Goal: Find specific page/section

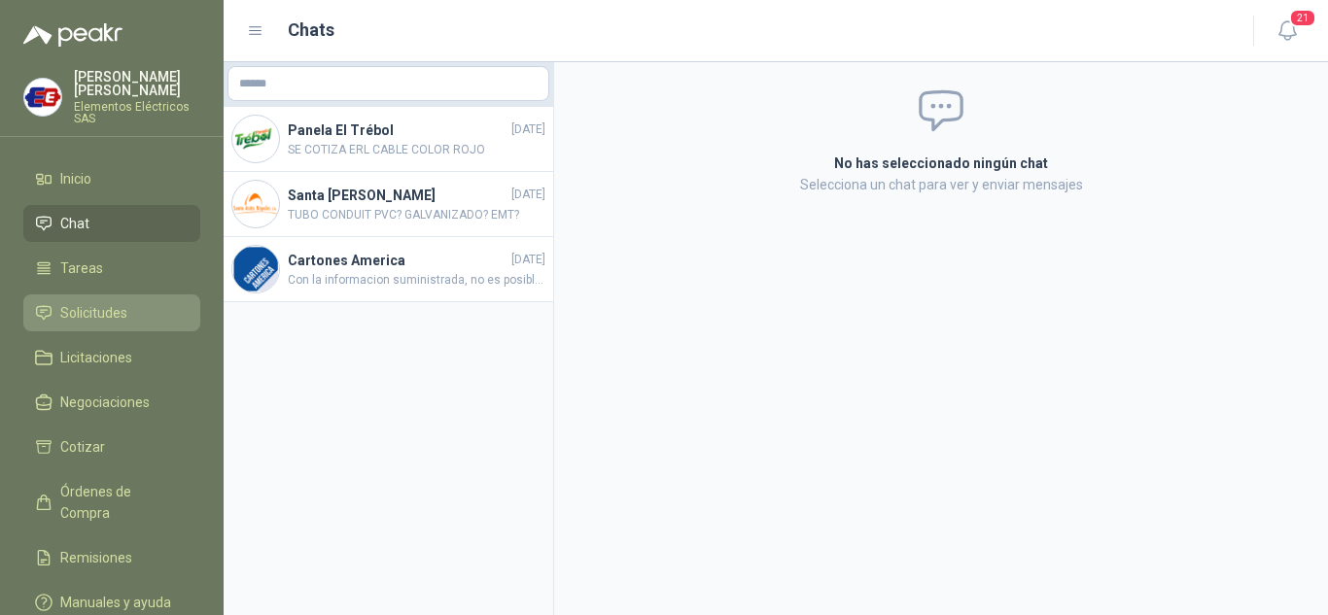
click at [77, 311] on span "Solicitudes" at bounding box center [93, 312] width 67 height 21
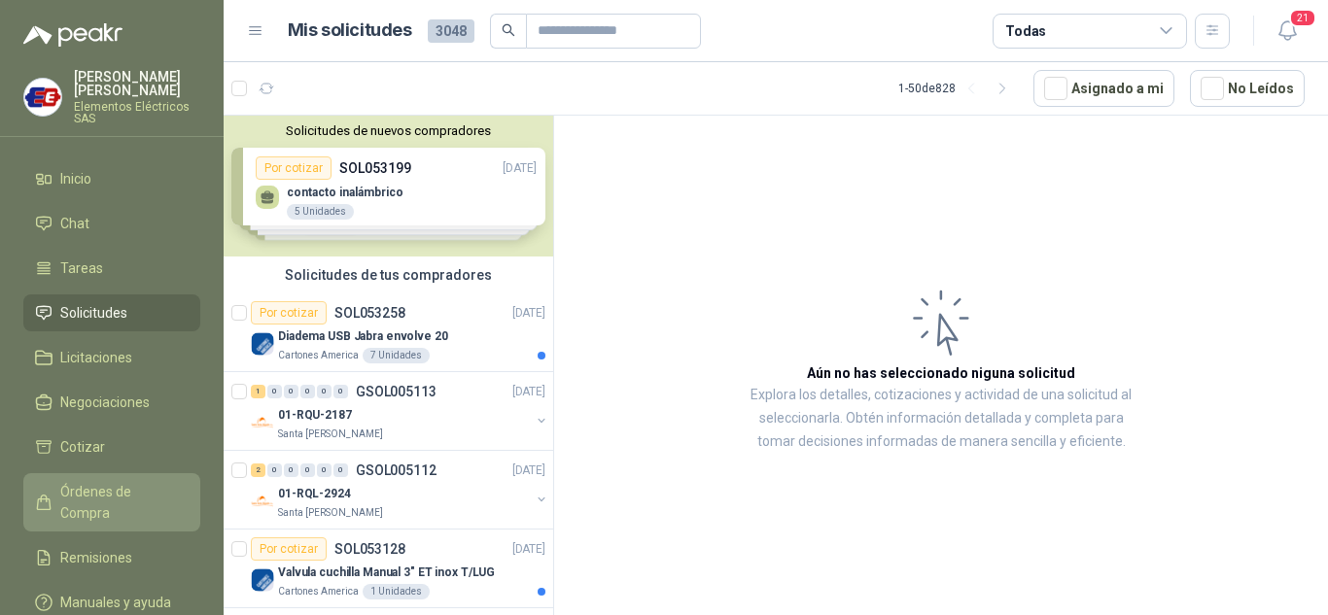
click at [106, 493] on span "Órdenes de Compra" at bounding box center [120, 502] width 121 height 43
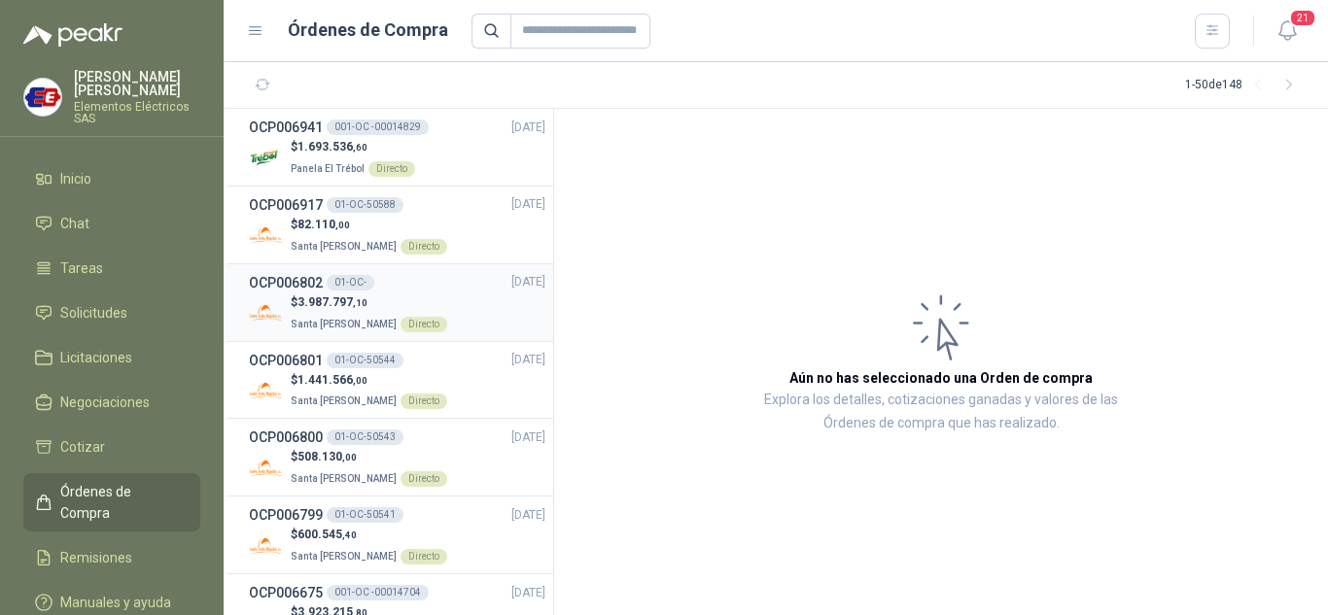
click at [336, 292] on div "OCP006802 01-OC-" at bounding box center [311, 282] width 125 height 21
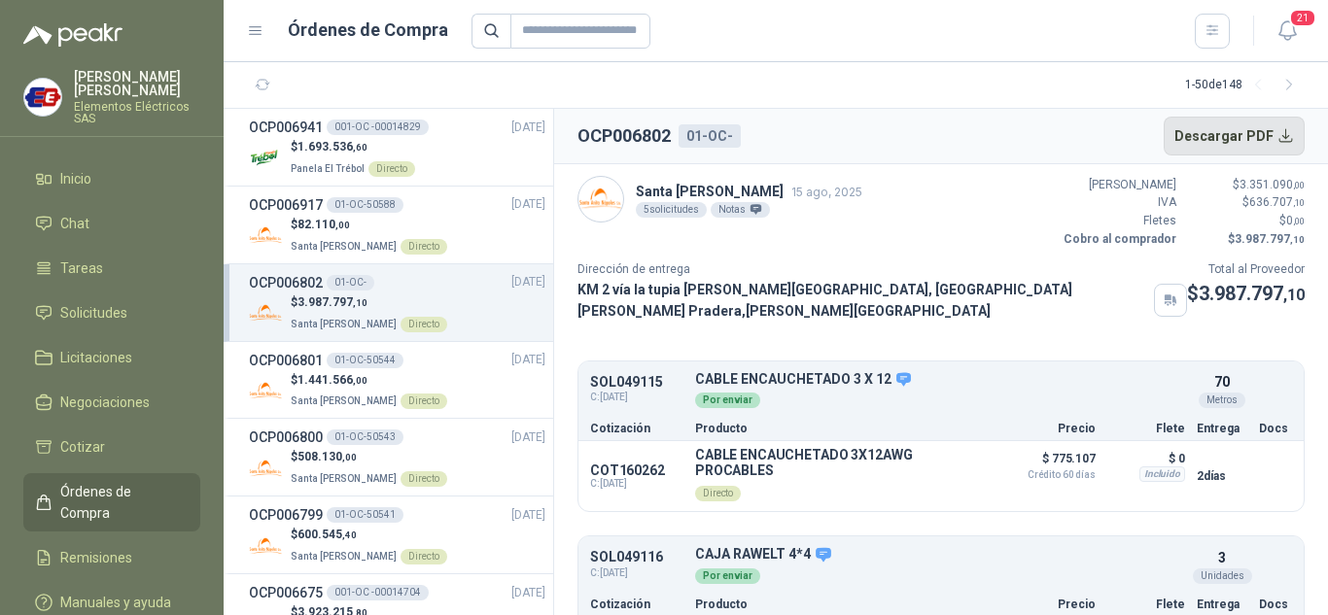
click at [1248, 142] on button "Descargar PDF" at bounding box center [1234, 136] width 142 height 39
click at [338, 216] on p "$ 82.110 ,00" at bounding box center [369, 225] width 156 height 18
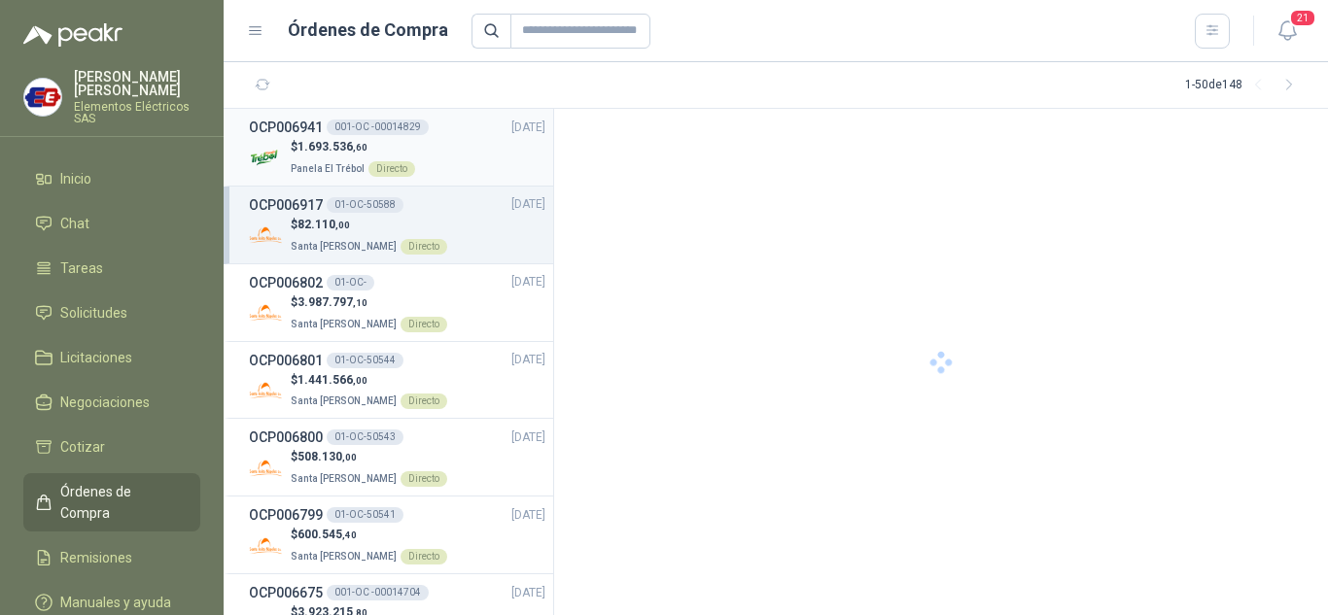
click at [334, 155] on p "$ 1.693.536 ,60" at bounding box center [353, 147] width 124 height 18
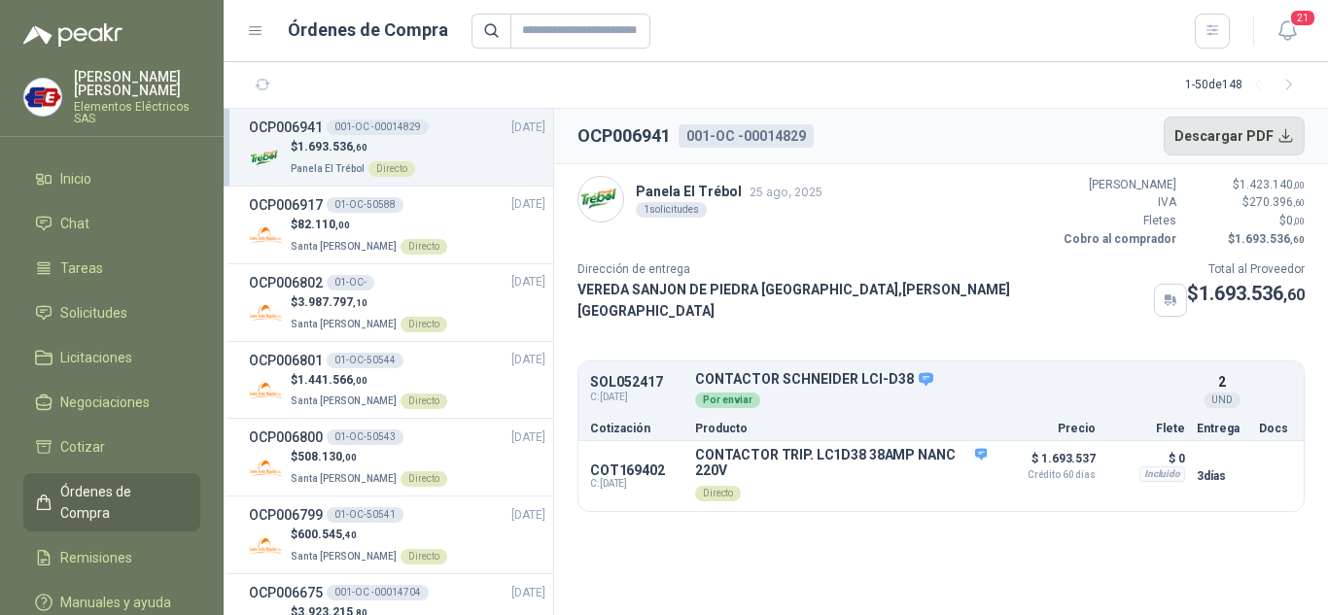
drag, startPoint x: 1222, startPoint y: 133, endPoint x: 1207, endPoint y: 133, distance: 14.6
click at [1222, 133] on button "Descargar PDF" at bounding box center [1234, 136] width 142 height 39
click at [89, 494] on span "Órdenes de Compra" at bounding box center [120, 502] width 121 height 43
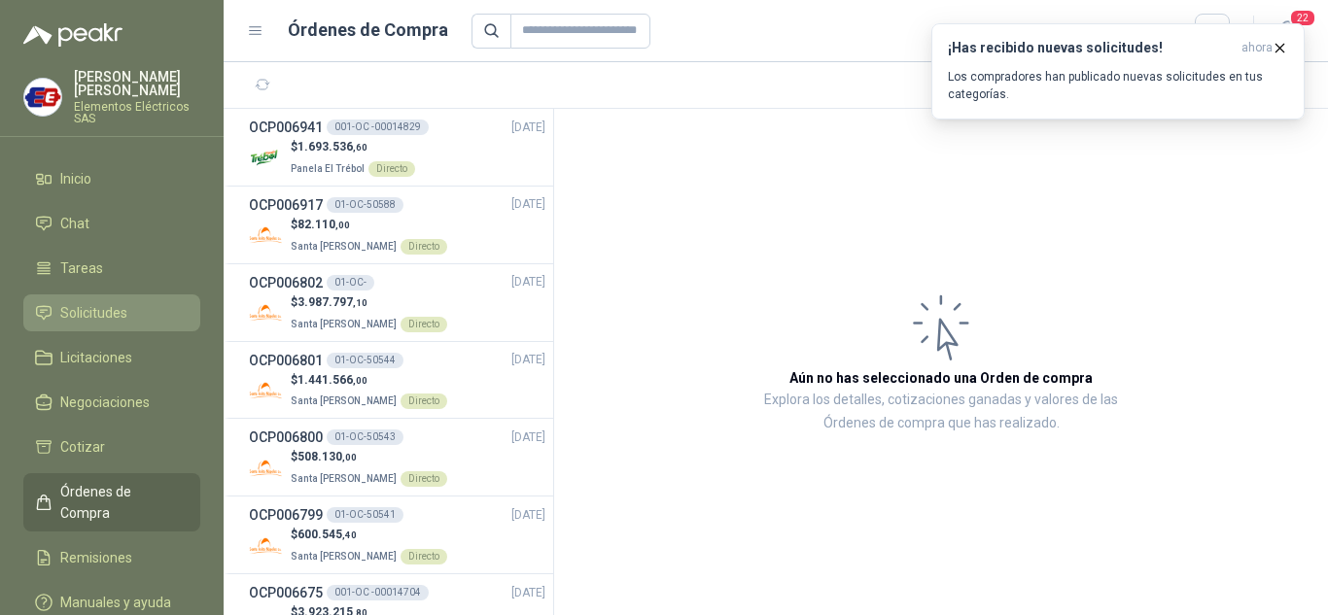
click at [85, 304] on span "Solicitudes" at bounding box center [93, 312] width 67 height 21
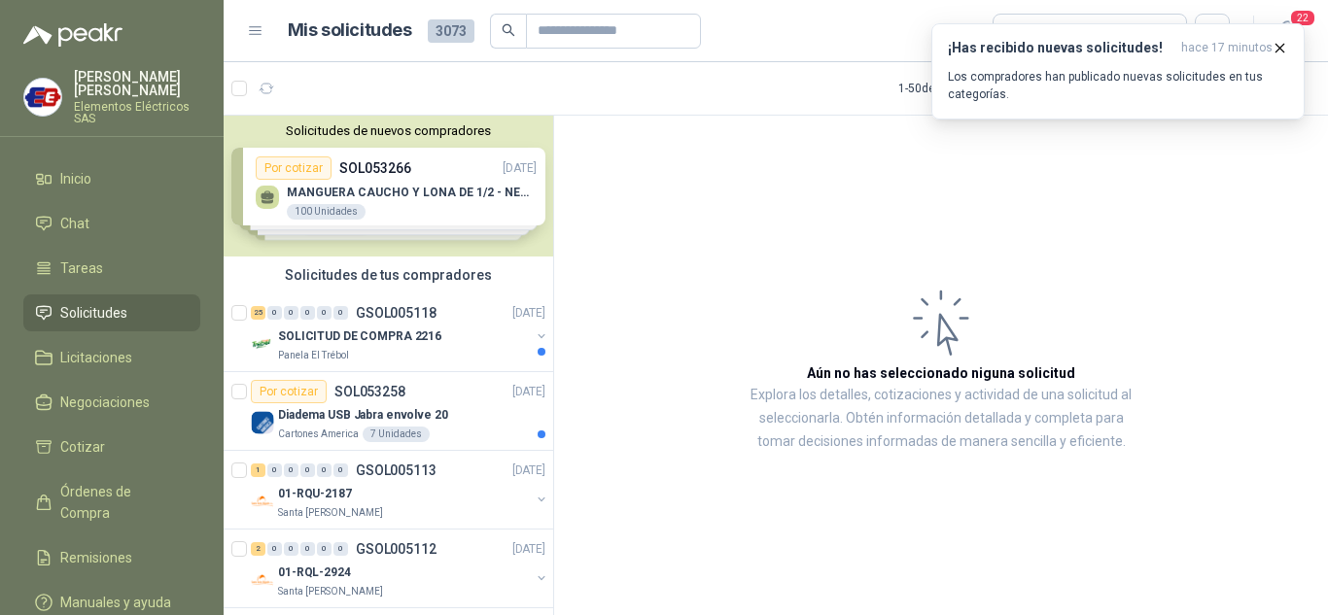
click at [92, 302] on span "Solicitudes" at bounding box center [93, 312] width 67 height 21
click at [313, 434] on p "Cartones America" at bounding box center [318, 435] width 81 height 16
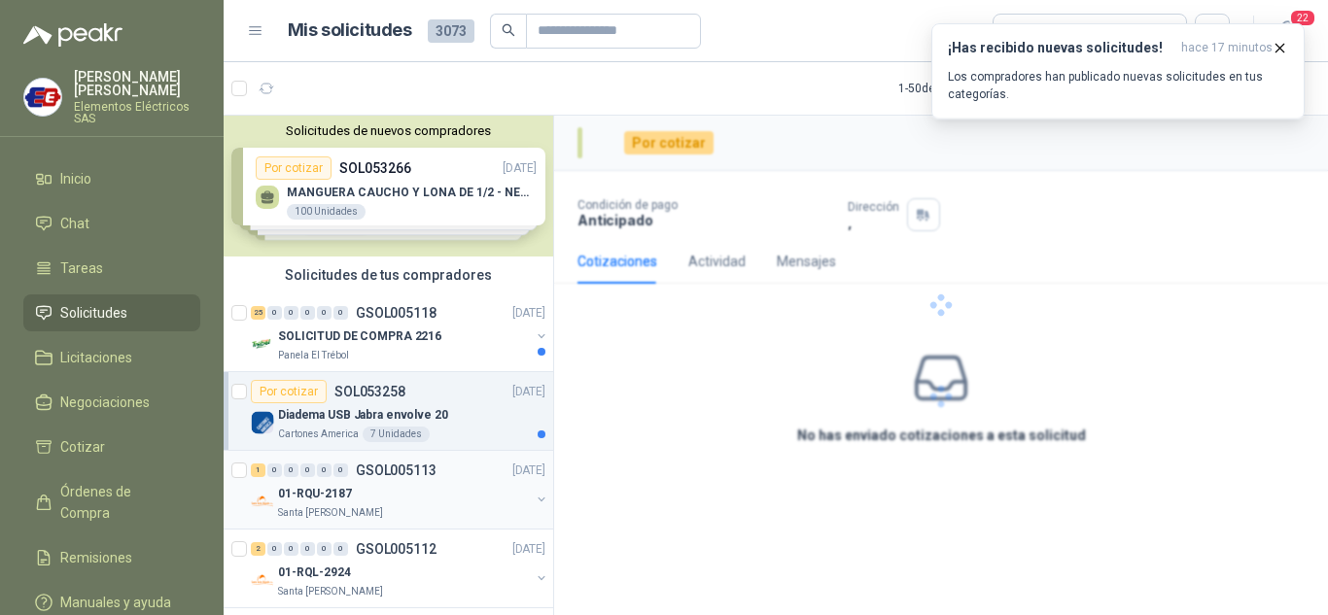
click at [310, 489] on p "01-RQU-2187" at bounding box center [315, 494] width 74 height 18
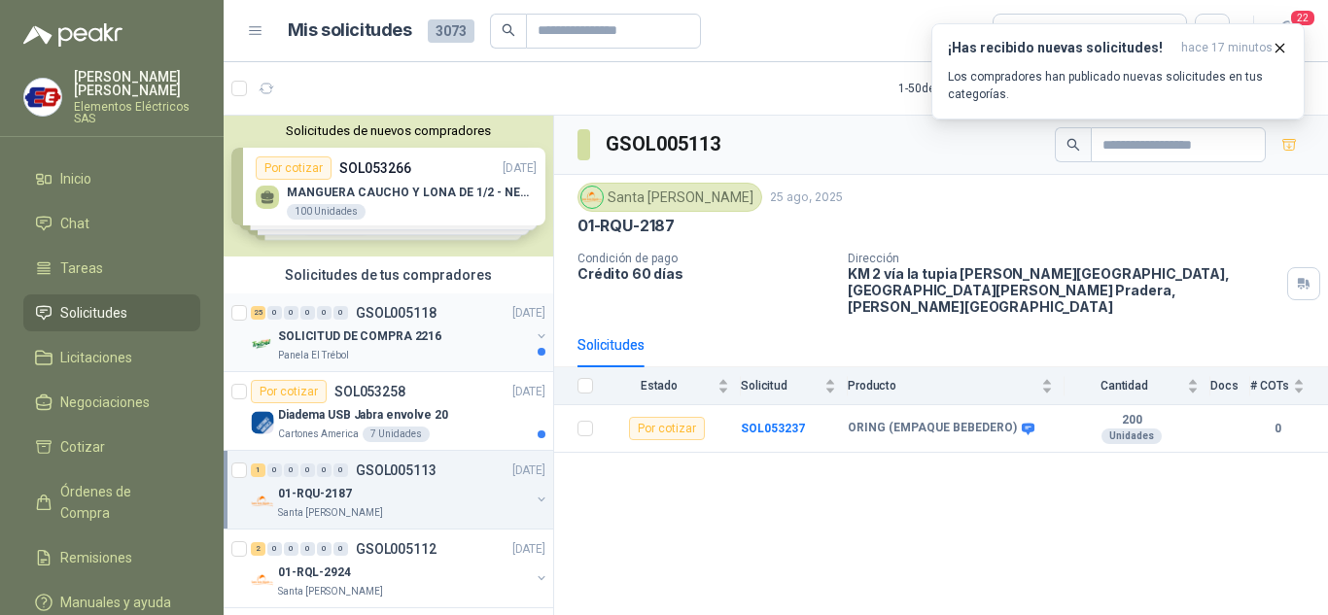
click at [294, 331] on p "SOLICITUD DE COMPRA 2216" at bounding box center [359, 337] width 163 height 18
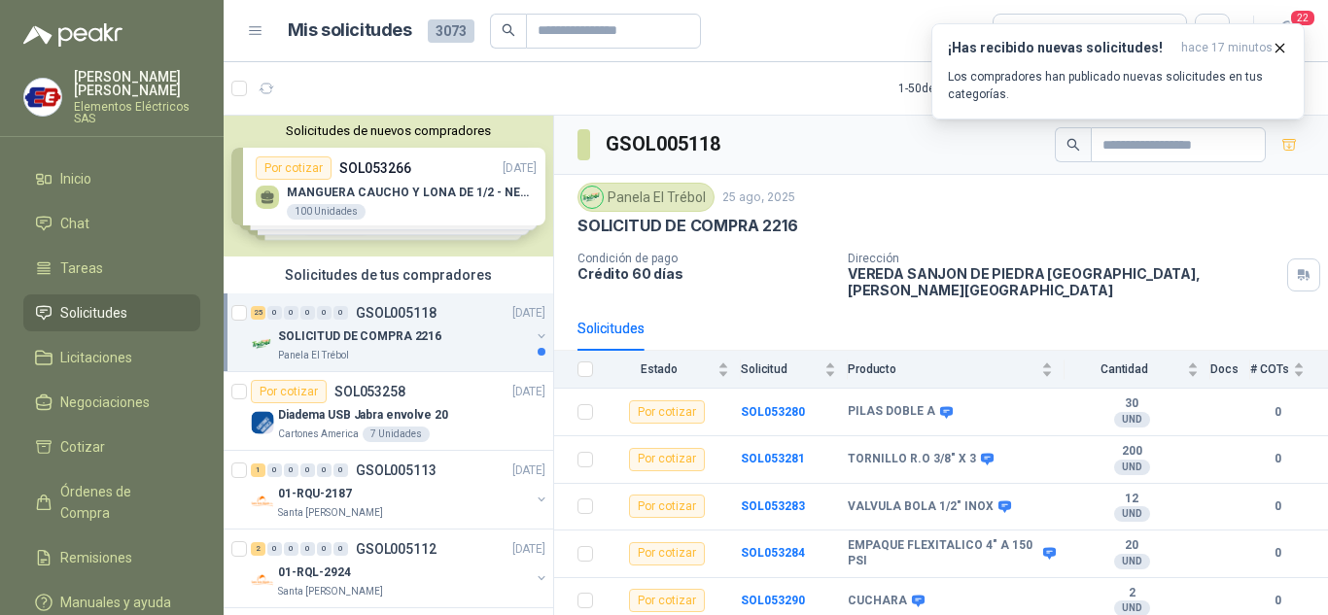
click at [87, 304] on span "Solicitudes" at bounding box center [93, 312] width 67 height 21
